Goal: Information Seeking & Learning: Learn about a topic

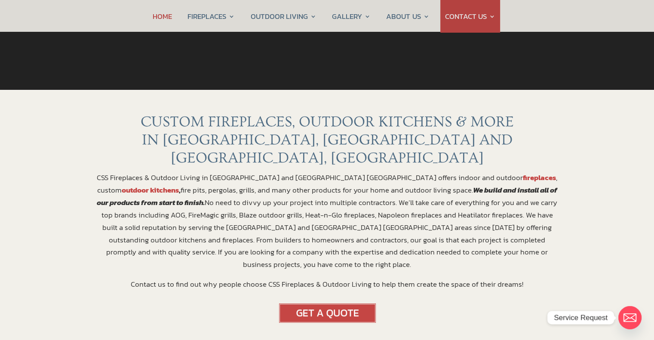
scroll to position [258, 0]
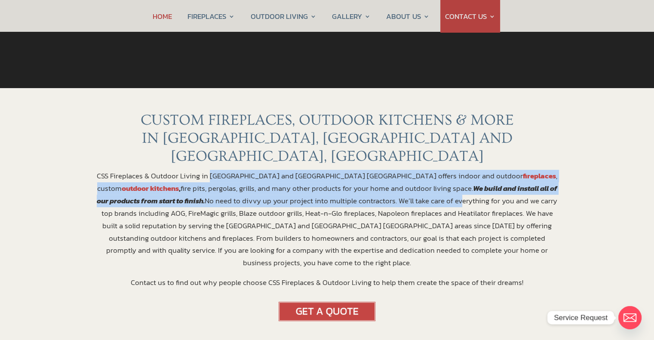
drag, startPoint x: 210, startPoint y: 159, endPoint x: 361, endPoint y: 178, distance: 152.6
click at [361, 178] on p "CSS Fireplaces & Outdoor Living in [GEOGRAPHIC_DATA] and [GEOGRAPHIC_DATA] [GEO…" at bounding box center [327, 223] width 464 height 107
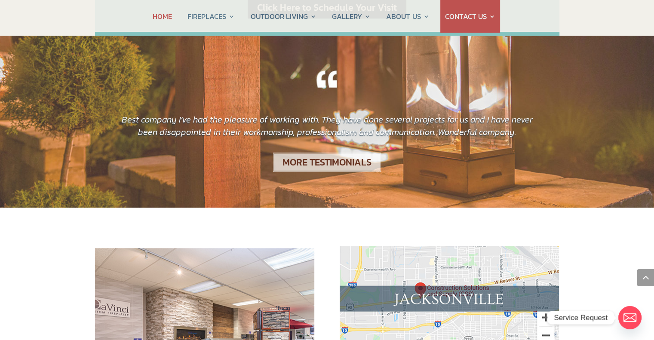
scroll to position [774, 0]
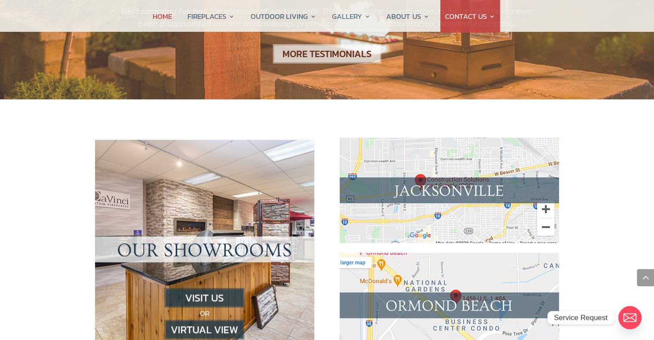
click at [208, 320] on img at bounding box center [205, 329] width 80 height 19
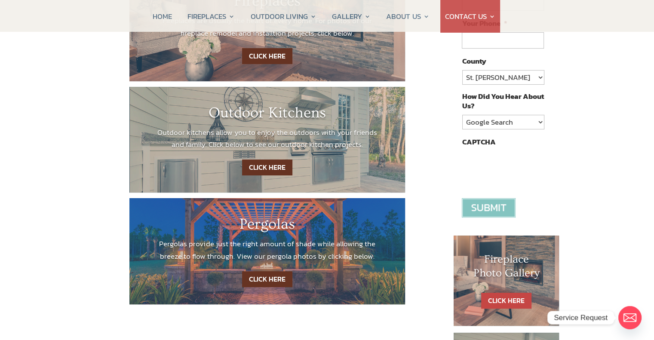
click at [270, 170] on link "CLICK HERE" at bounding box center [267, 168] width 50 height 16
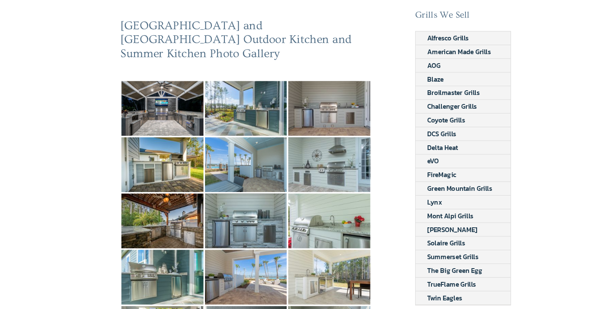
scroll to position [86, 0]
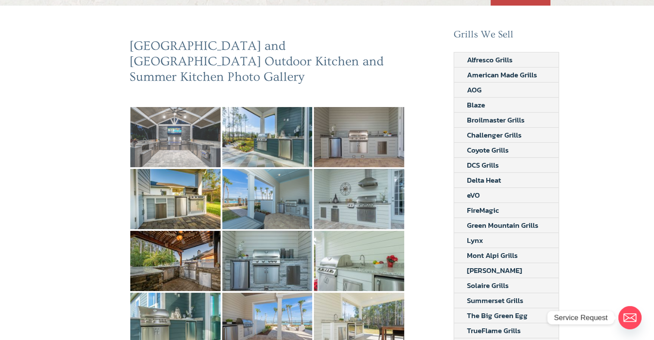
click at [178, 109] on img at bounding box center [175, 137] width 90 height 60
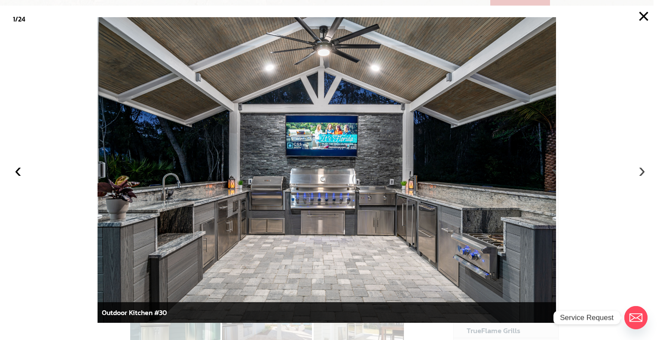
click at [638, 169] on button "›" at bounding box center [642, 170] width 19 height 19
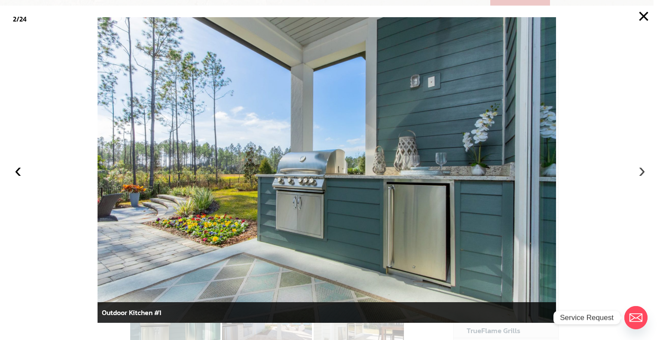
click at [638, 169] on button "›" at bounding box center [642, 170] width 19 height 19
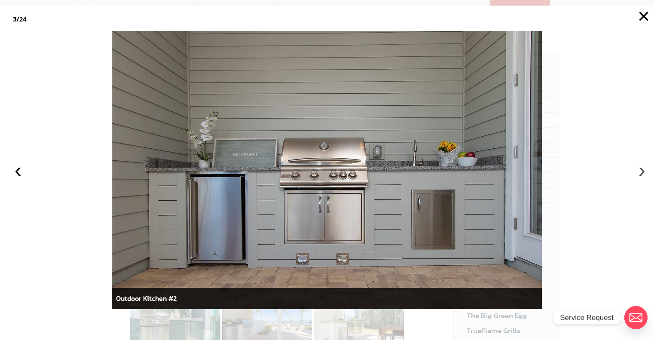
click at [638, 169] on button "›" at bounding box center [642, 170] width 19 height 19
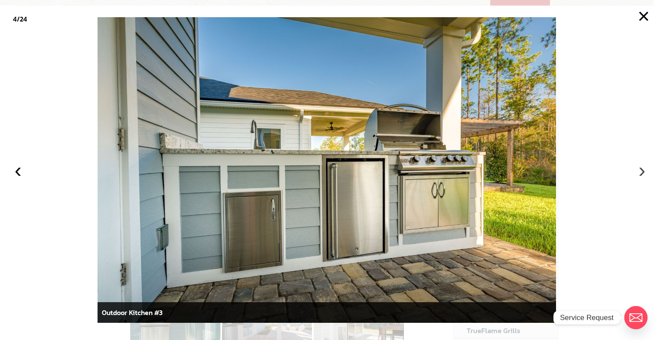
click at [638, 169] on button "›" at bounding box center [642, 170] width 19 height 19
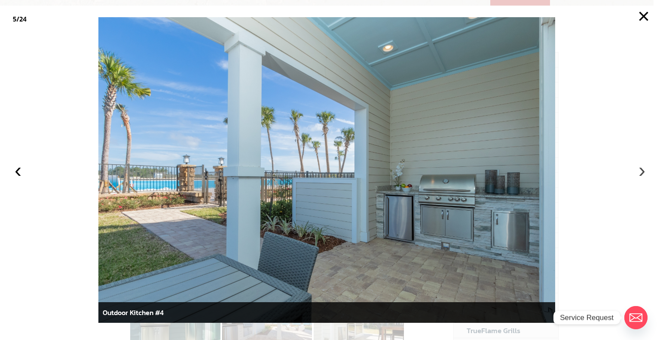
click at [638, 169] on button "›" at bounding box center [642, 170] width 19 height 19
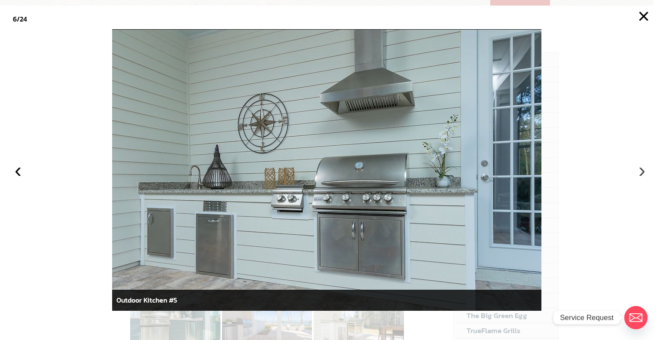
click at [638, 169] on button "›" at bounding box center [642, 170] width 19 height 19
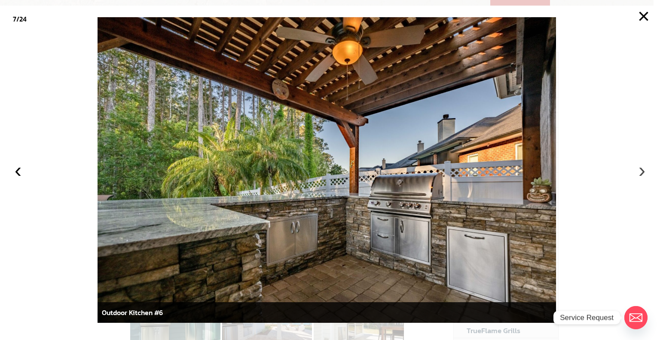
click at [638, 169] on button "›" at bounding box center [642, 170] width 19 height 19
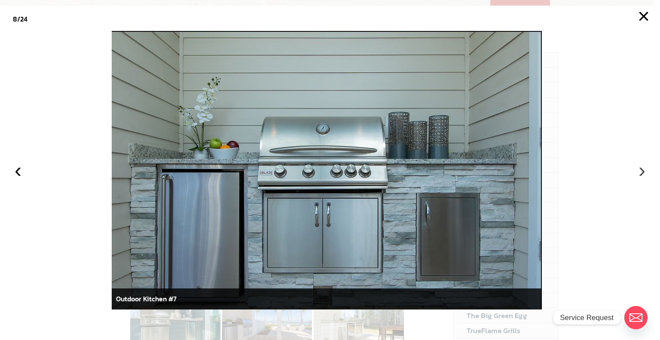
click at [638, 169] on button "›" at bounding box center [642, 170] width 19 height 19
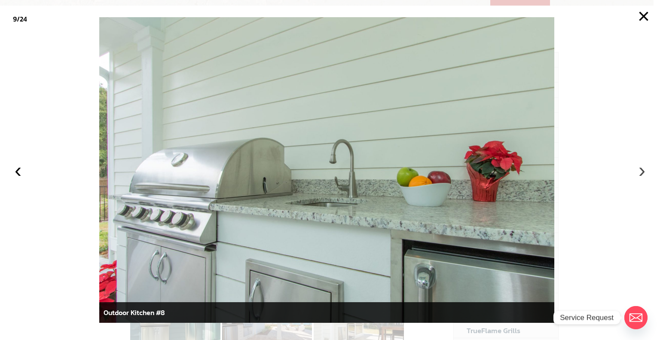
click at [638, 169] on button "›" at bounding box center [642, 170] width 19 height 19
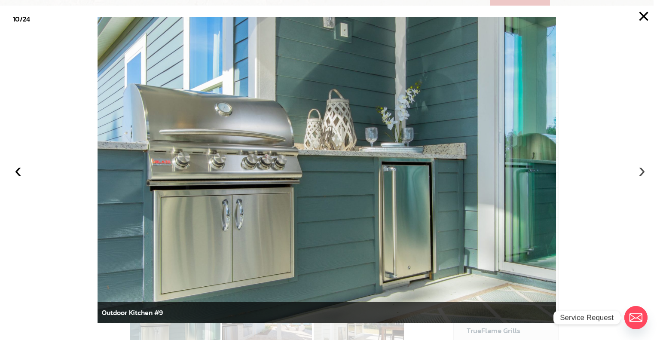
click at [638, 169] on button "›" at bounding box center [642, 170] width 19 height 19
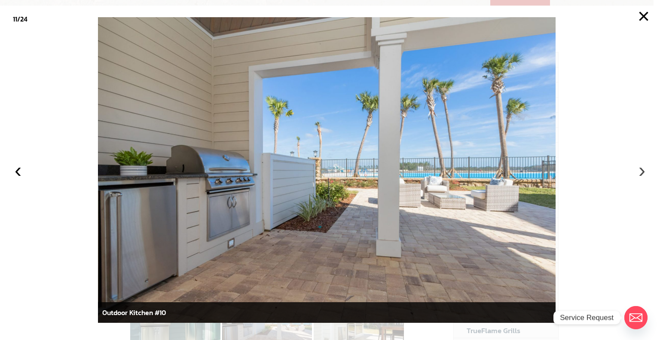
click at [642, 169] on button "›" at bounding box center [642, 170] width 19 height 19
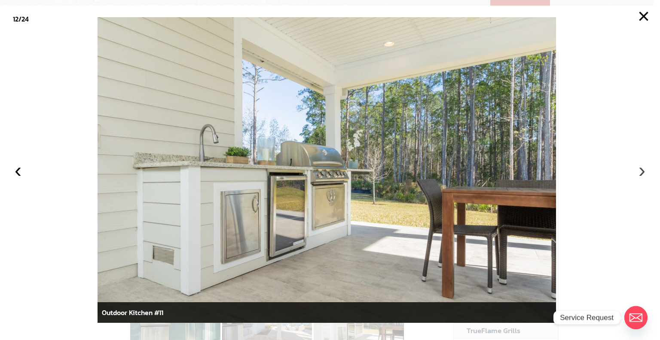
click at [642, 169] on button "›" at bounding box center [642, 170] width 19 height 19
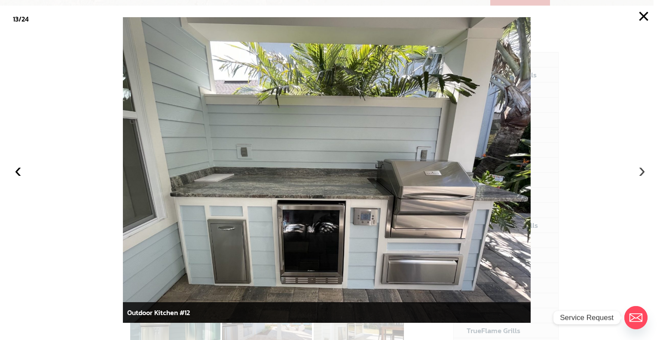
click at [642, 169] on button "›" at bounding box center [642, 170] width 19 height 19
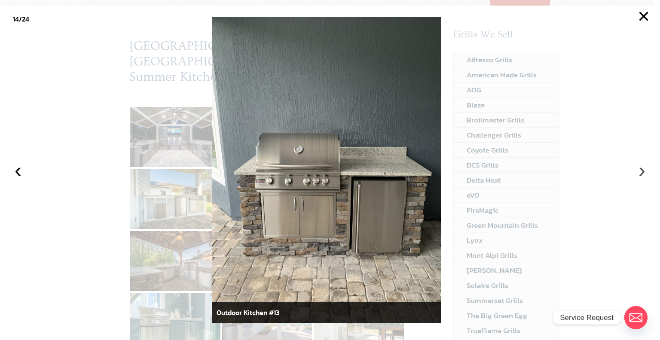
click at [642, 169] on button "›" at bounding box center [642, 170] width 19 height 19
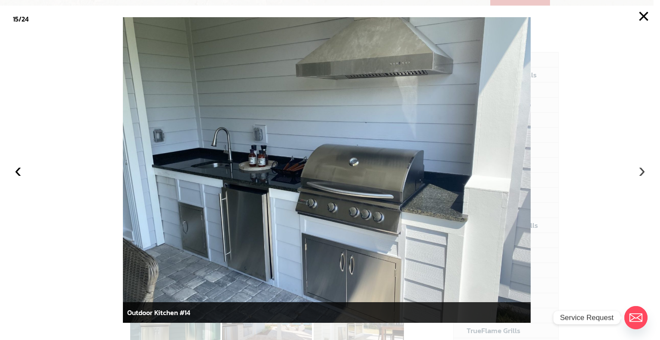
click at [642, 169] on button "›" at bounding box center [642, 170] width 19 height 19
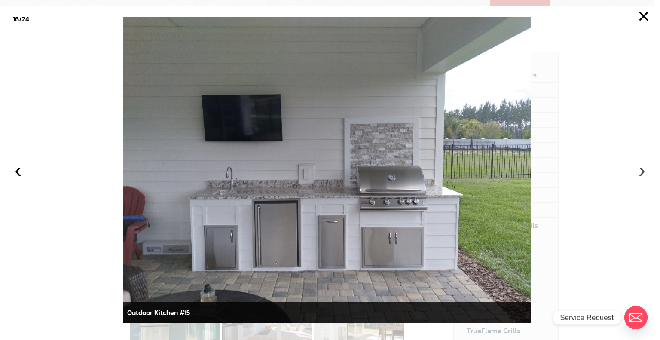
click at [642, 169] on button "›" at bounding box center [642, 170] width 19 height 19
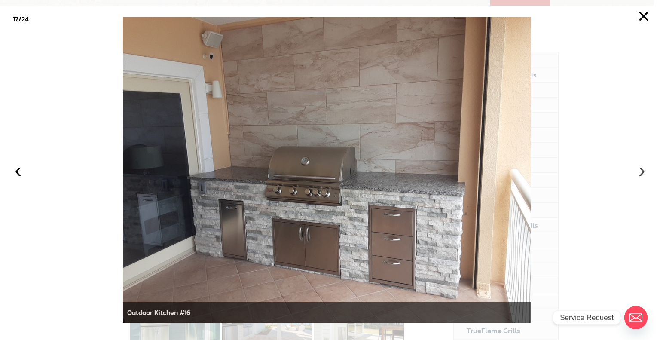
click at [642, 169] on button "›" at bounding box center [642, 170] width 19 height 19
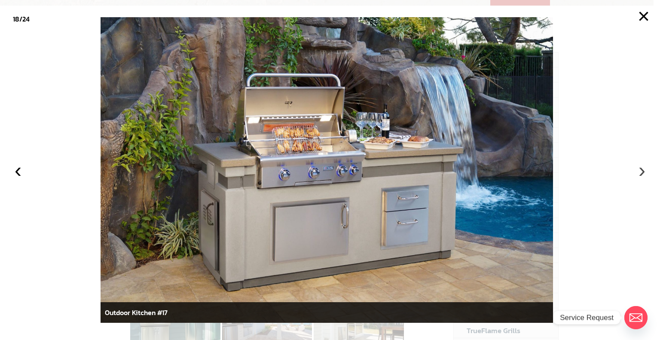
click at [642, 169] on button "›" at bounding box center [642, 170] width 19 height 19
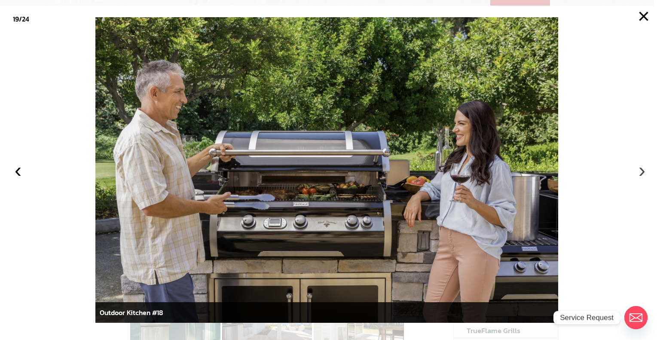
click at [642, 169] on button "›" at bounding box center [642, 170] width 19 height 19
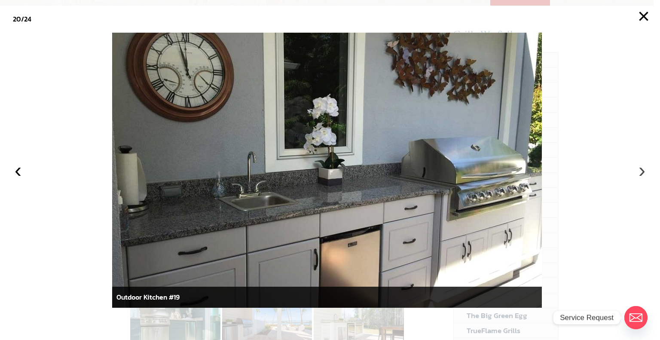
click at [642, 169] on button "›" at bounding box center [642, 170] width 19 height 19
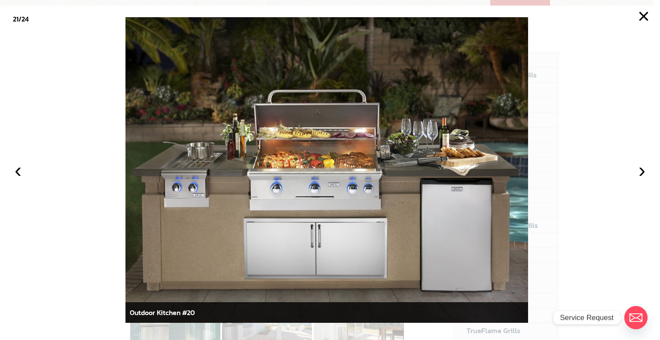
drag, startPoint x: 642, startPoint y: 169, endPoint x: 590, endPoint y: 141, distance: 59.3
click at [636, 168] on button "›" at bounding box center [642, 170] width 19 height 19
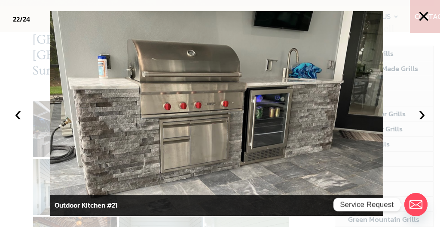
drag, startPoint x: 322, startPoint y: 156, endPoint x: 214, endPoint y: 104, distance: 119.4
click at [214, 104] on img at bounding box center [217, 113] width 334 height 204
click at [207, 101] on img at bounding box center [217, 113] width 334 height 204
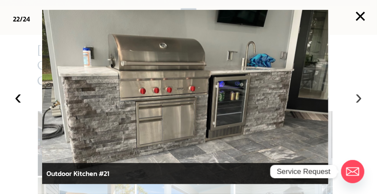
click at [362, 94] on button "›" at bounding box center [359, 97] width 19 height 19
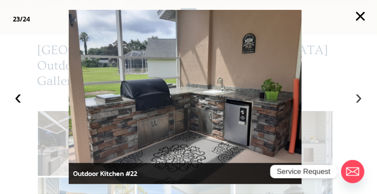
click at [360, 93] on button "›" at bounding box center [359, 97] width 19 height 19
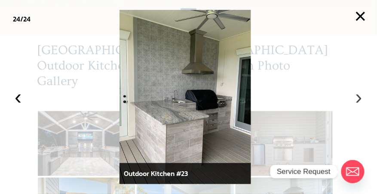
click at [360, 93] on button "›" at bounding box center [359, 97] width 19 height 19
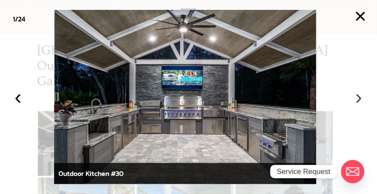
click at [360, 93] on button "›" at bounding box center [359, 97] width 19 height 19
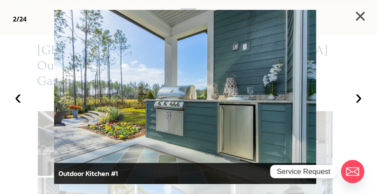
click at [359, 18] on button "×" at bounding box center [360, 16] width 19 height 19
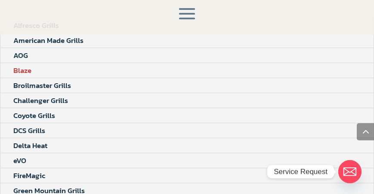
scroll to position [872, 0]
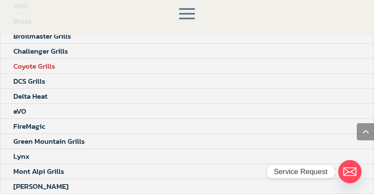
click at [33, 69] on link "Coyote Grills" at bounding box center [34, 66] width 68 height 15
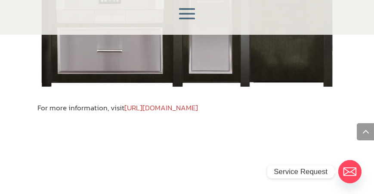
scroll to position [442, 0]
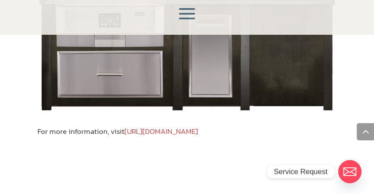
click at [184, 126] on link "https://coyotegrill.com/" at bounding box center [161, 131] width 74 height 11
